Goal: Transaction & Acquisition: Book appointment/travel/reservation

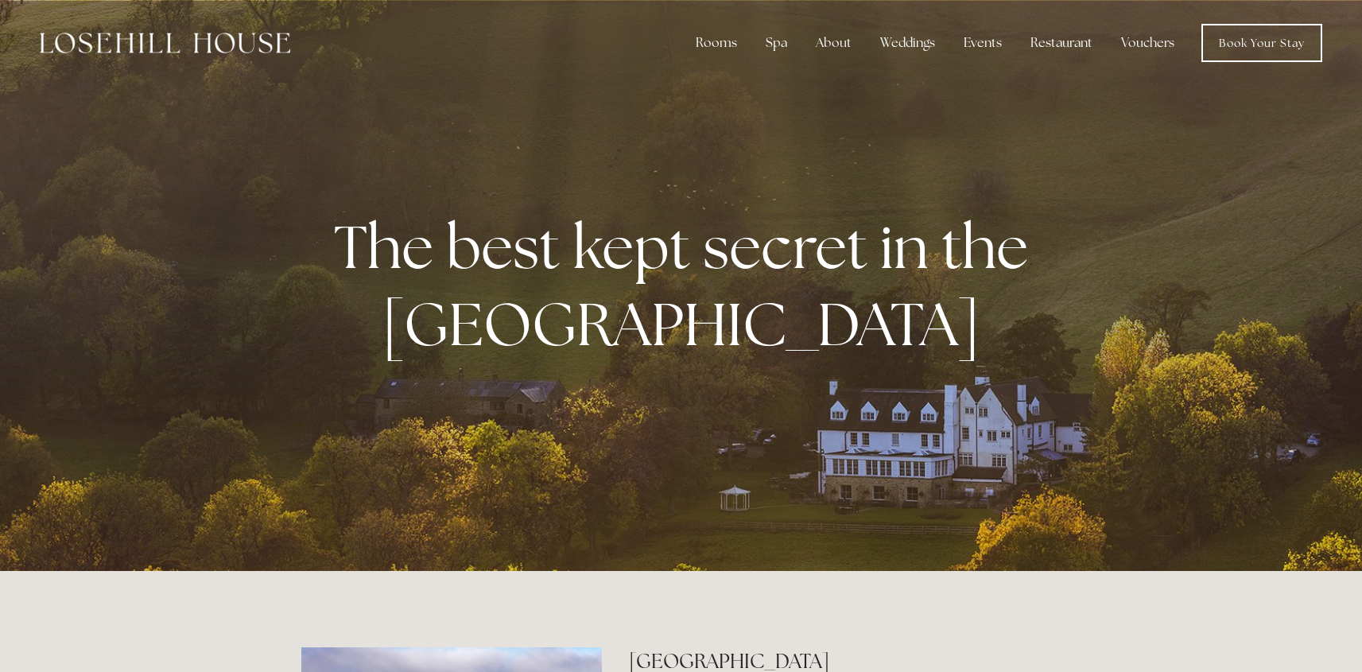
click at [784, 421] on div at bounding box center [681, 285] width 1362 height 571
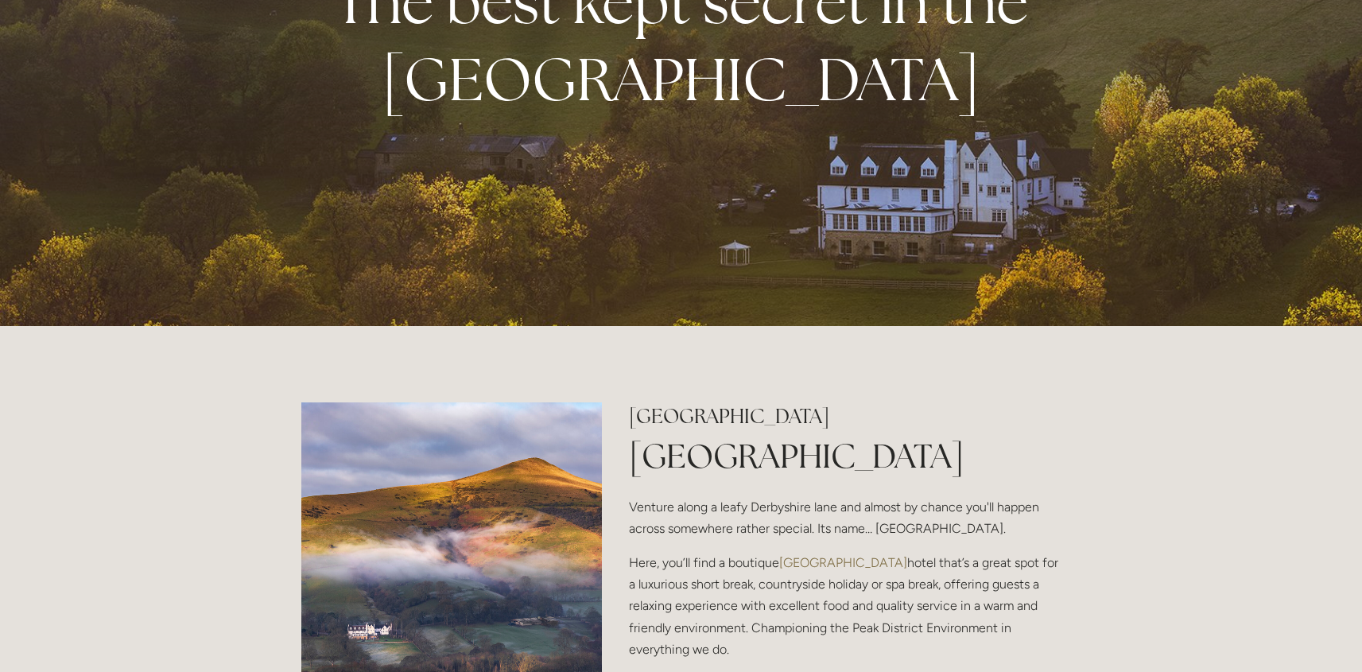
scroll to position [258, 0]
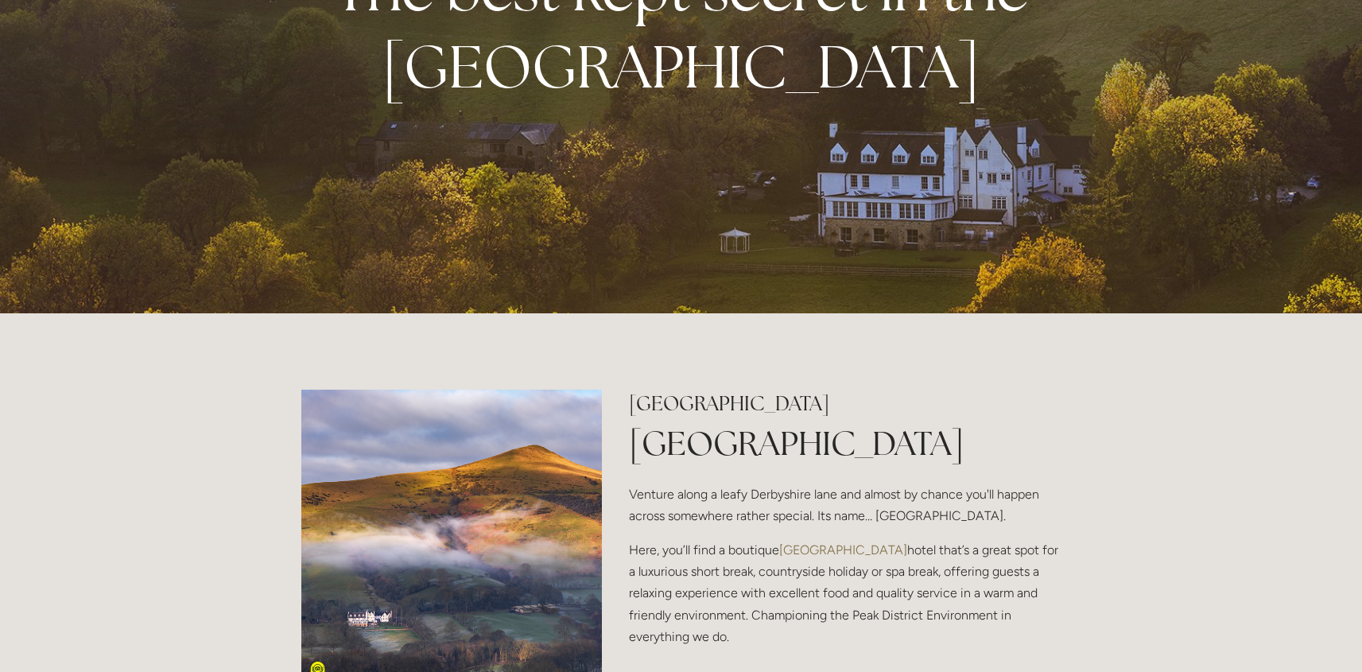
click at [921, 580] on p "Here, you’ll find a boutique Peak District hotel that’s a great spot for a luxu…" at bounding box center [845, 593] width 432 height 108
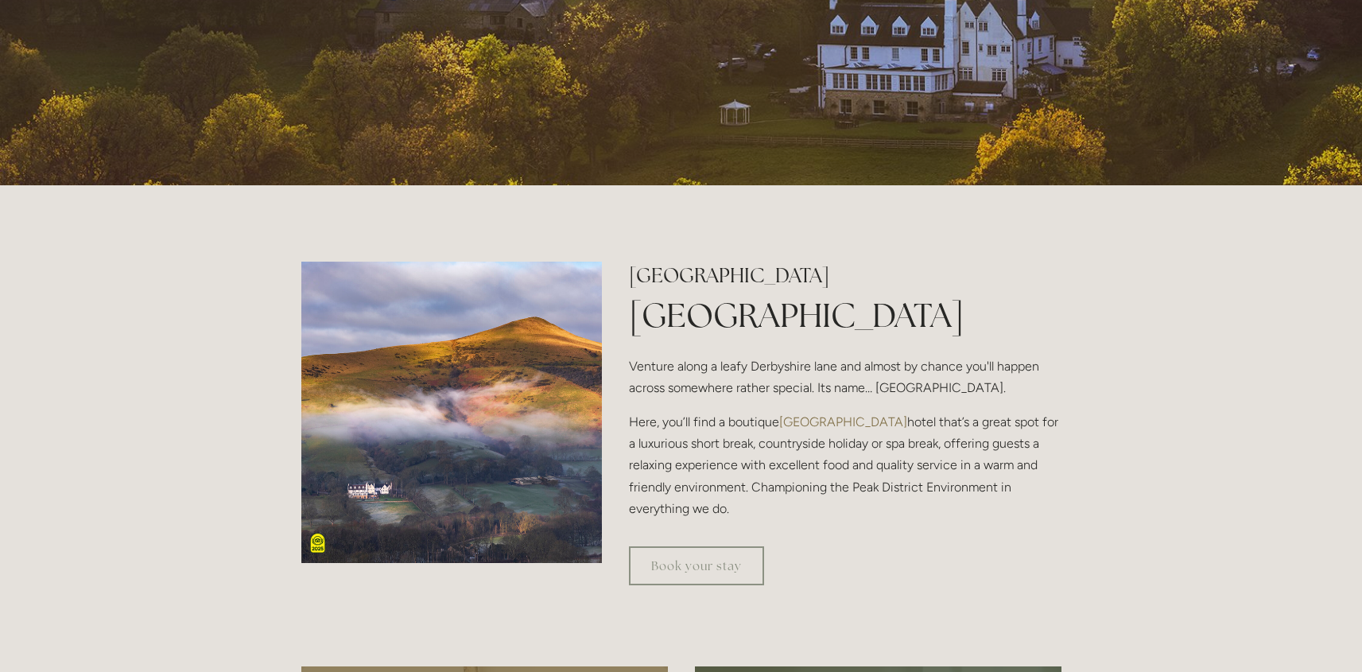
scroll to position [492, 0]
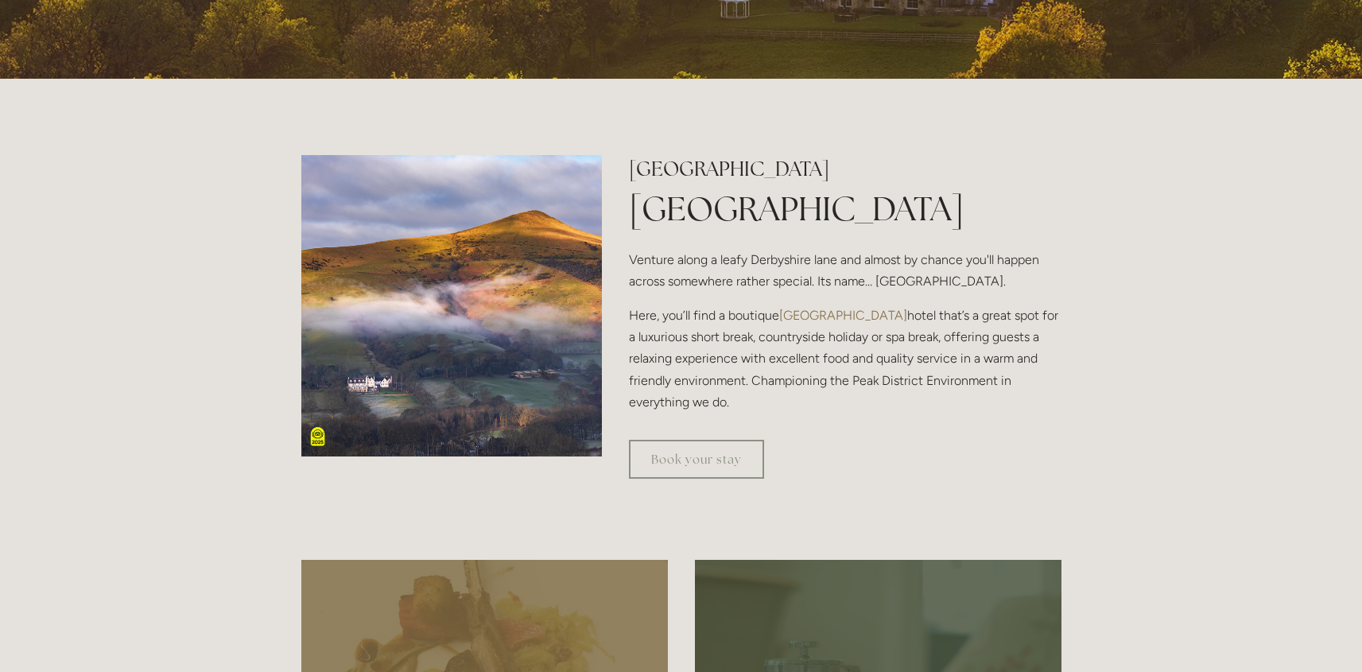
click at [890, 432] on div "Book your stay" at bounding box center [844, 459] width 459 height 66
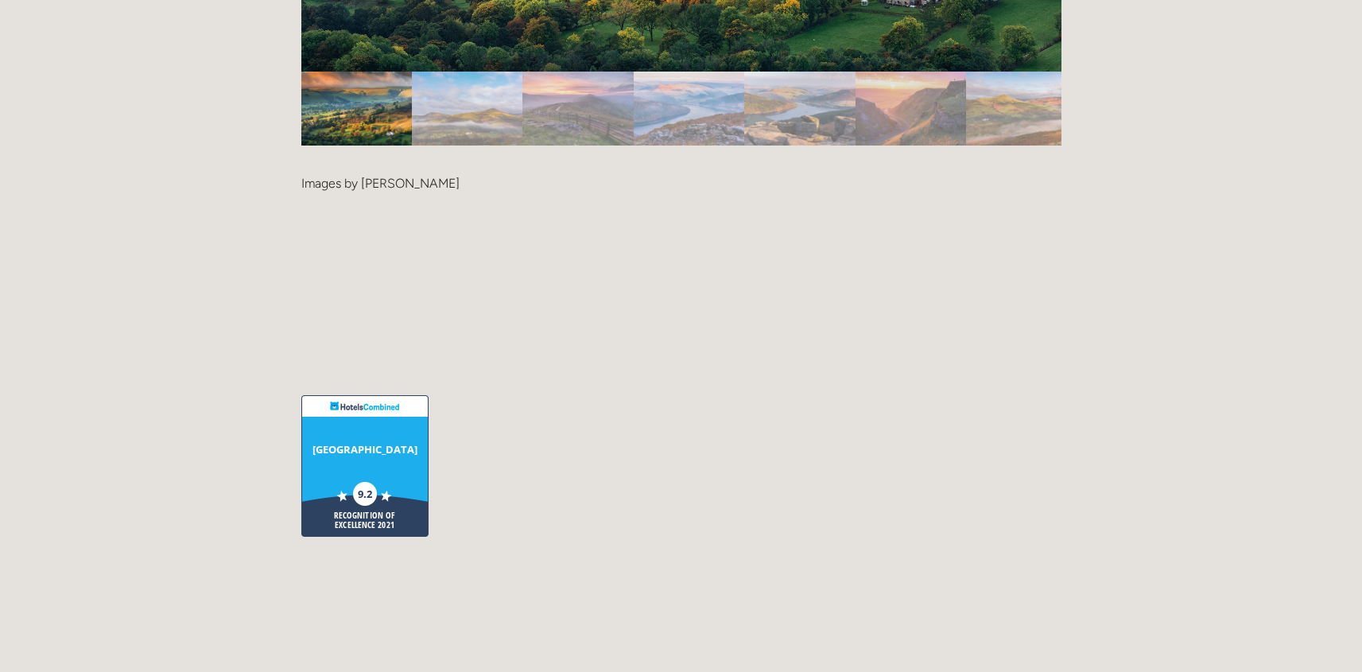
scroll to position [0, 0]
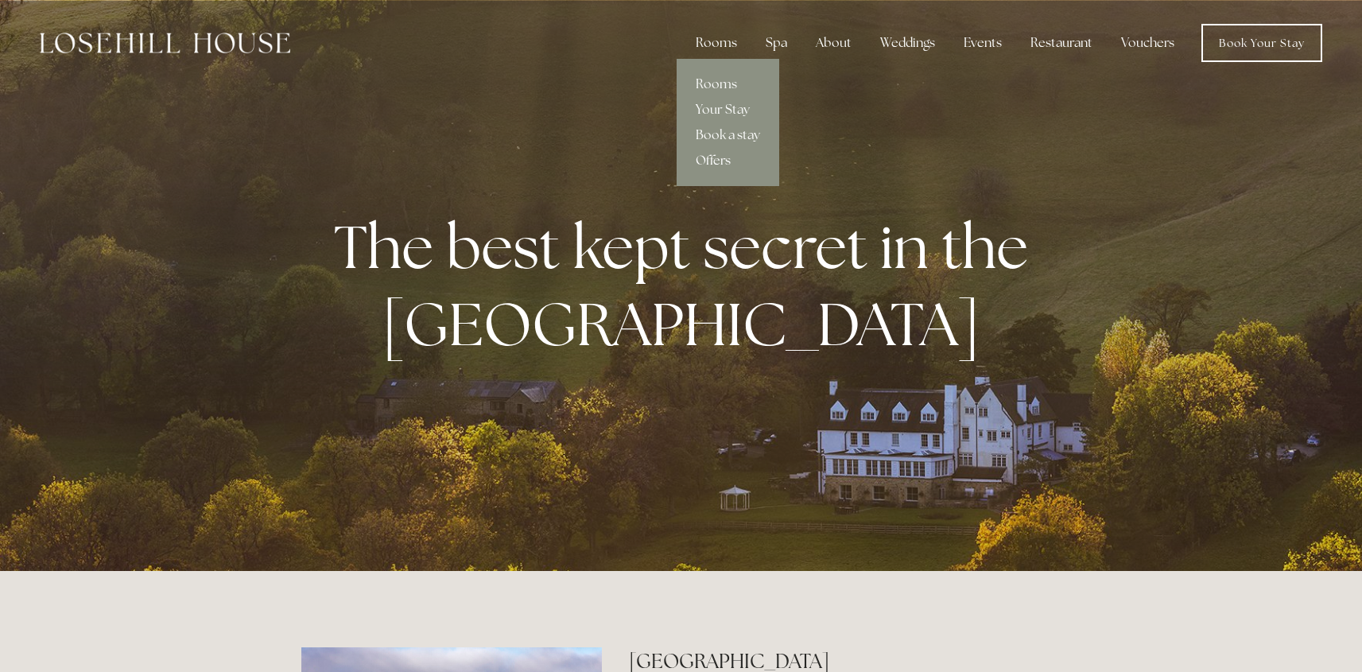
click at [705, 160] on link "Offers" at bounding box center [728, 160] width 103 height 25
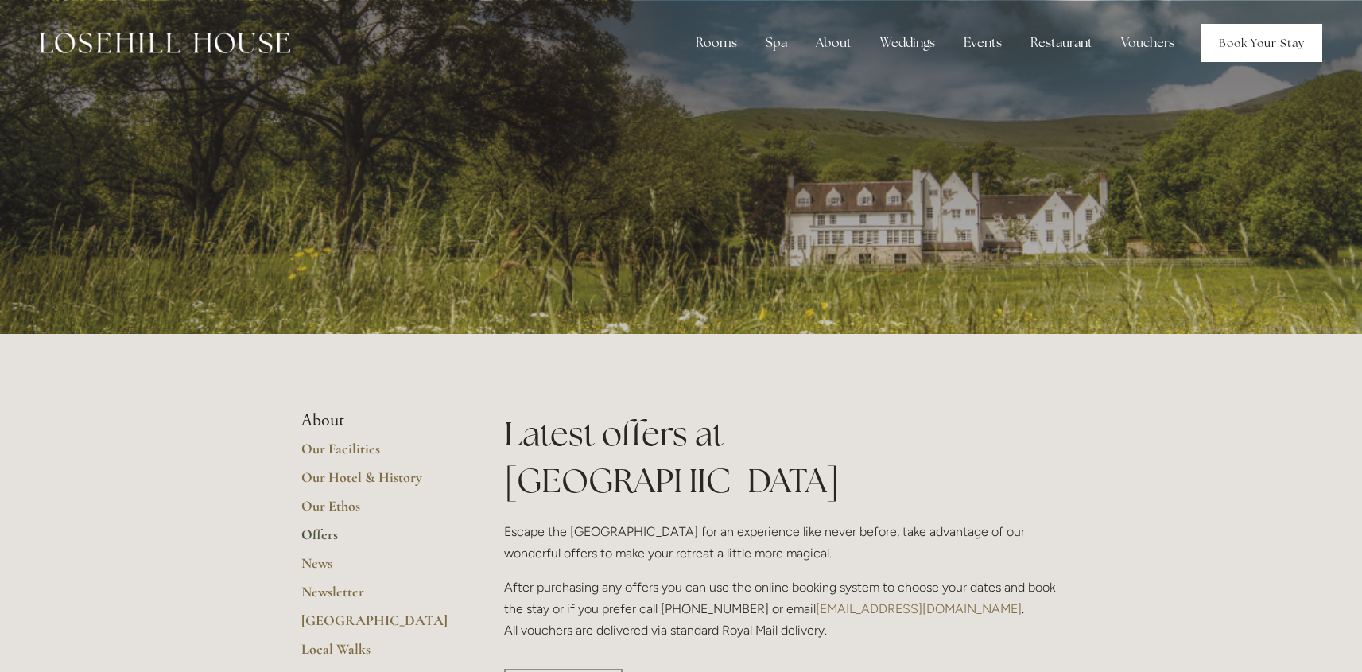
click at [1248, 59] on link "Book Your Stay" at bounding box center [1261, 43] width 121 height 38
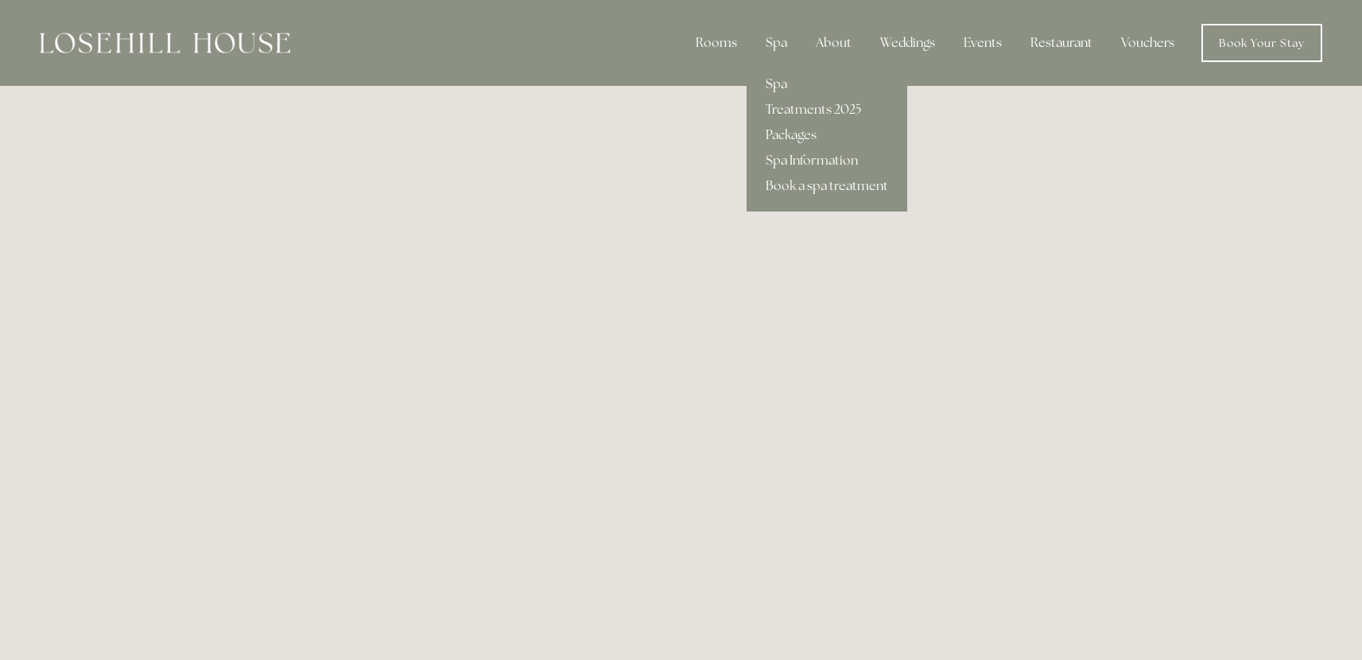
click at [782, 87] on link "Spa" at bounding box center [827, 84] width 161 height 25
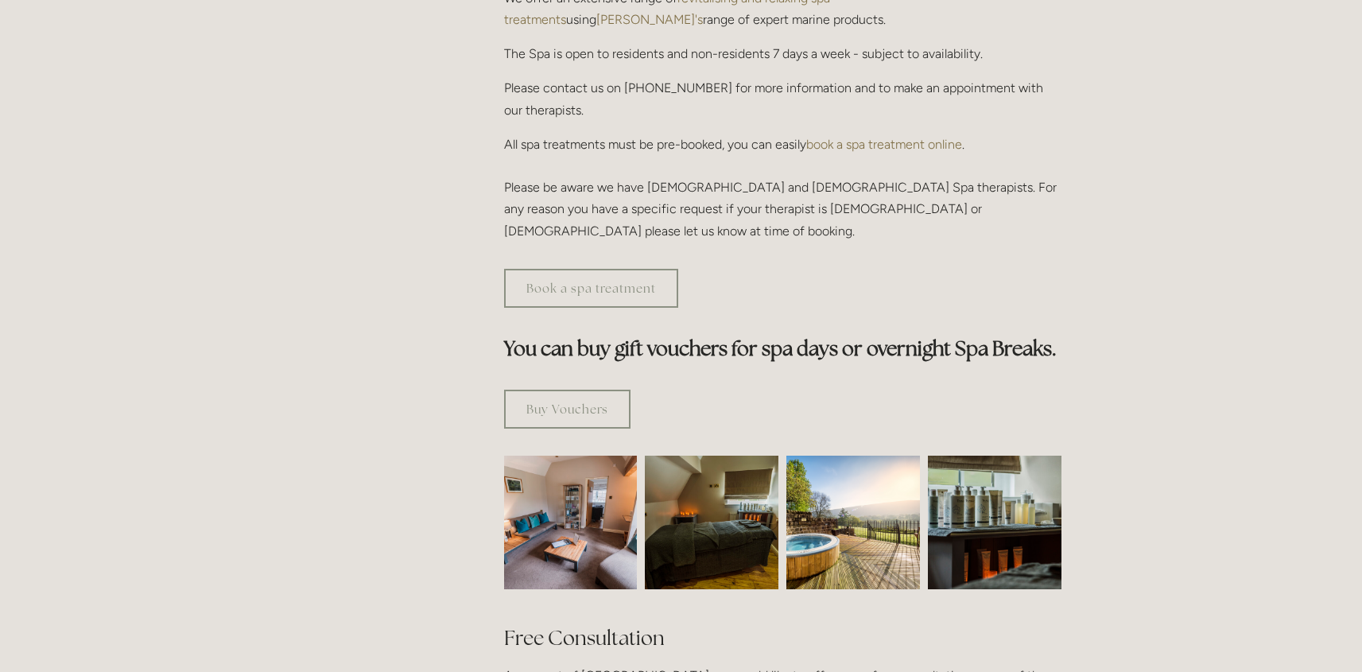
scroll to position [692, 0]
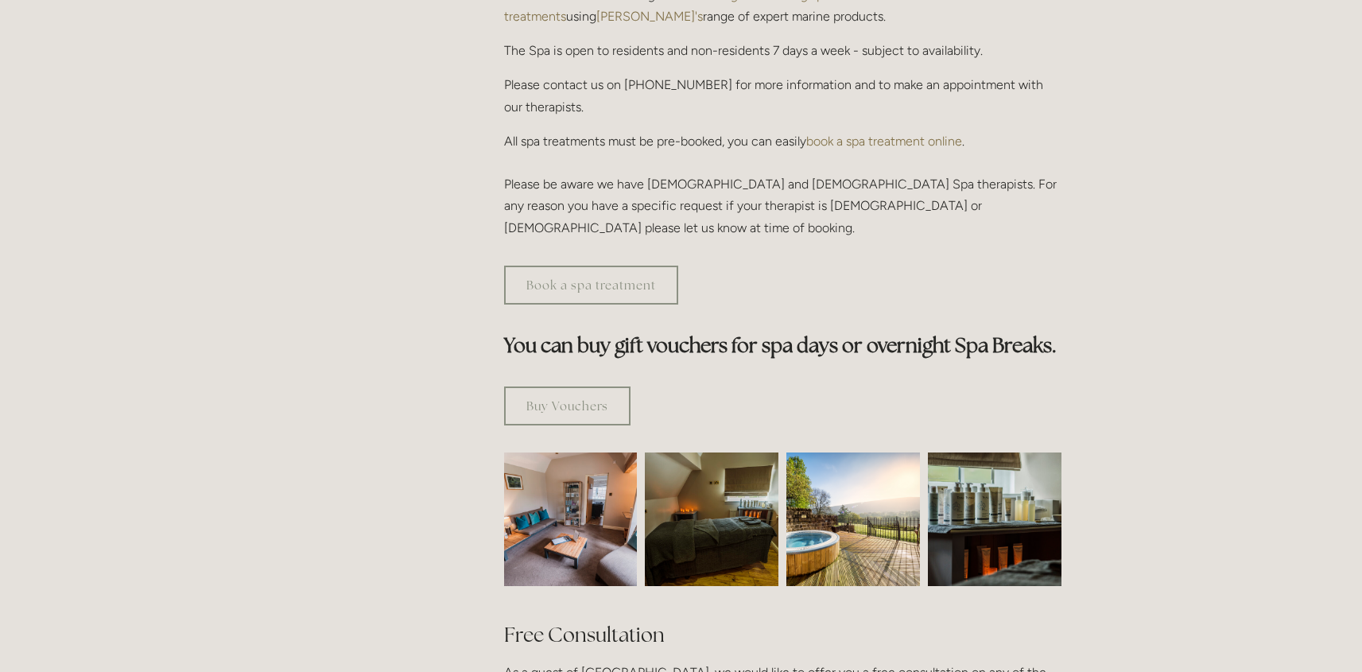
click at [590, 497] on img at bounding box center [571, 519] width 200 height 134
click at [568, 452] on img at bounding box center [571, 519] width 200 height 134
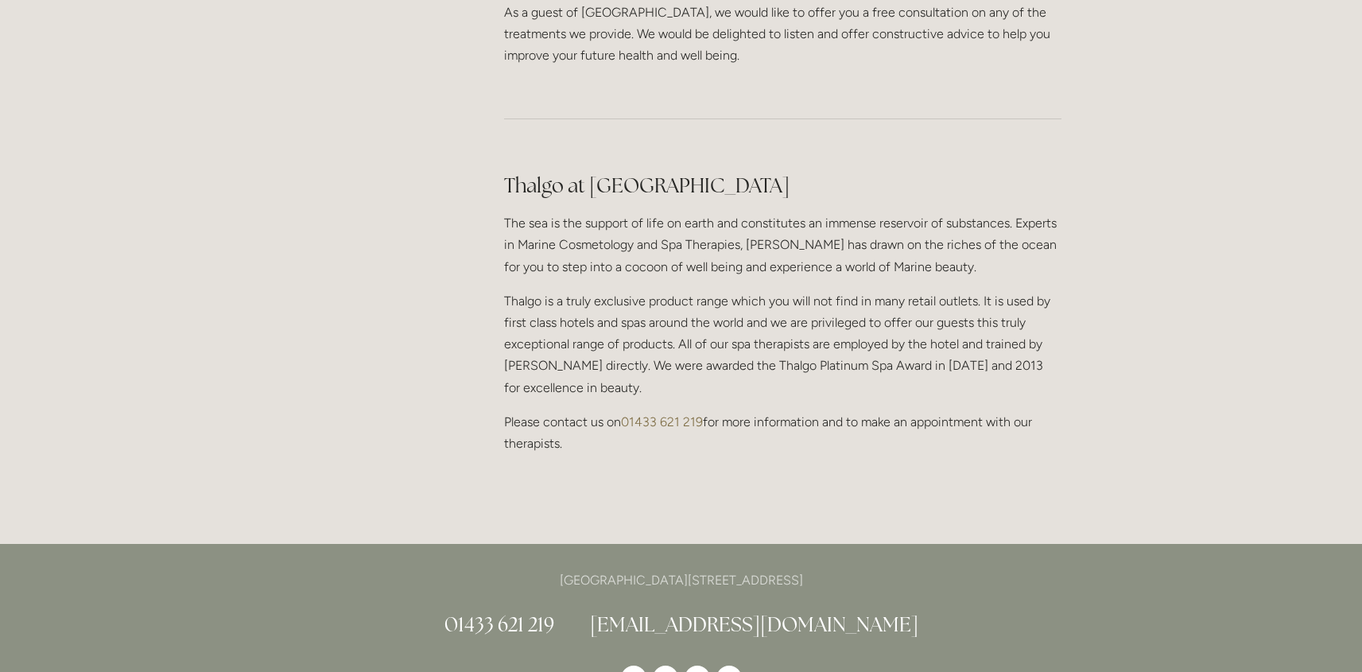
scroll to position [1379, 0]
